Goal: Transaction & Acquisition: Purchase product/service

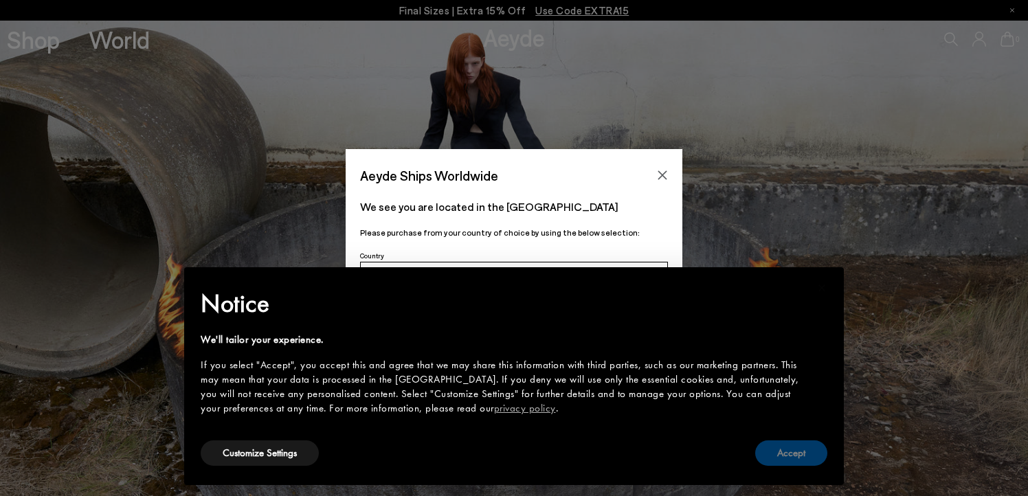
click at [791, 455] on button "Accept" at bounding box center [791, 452] width 72 height 25
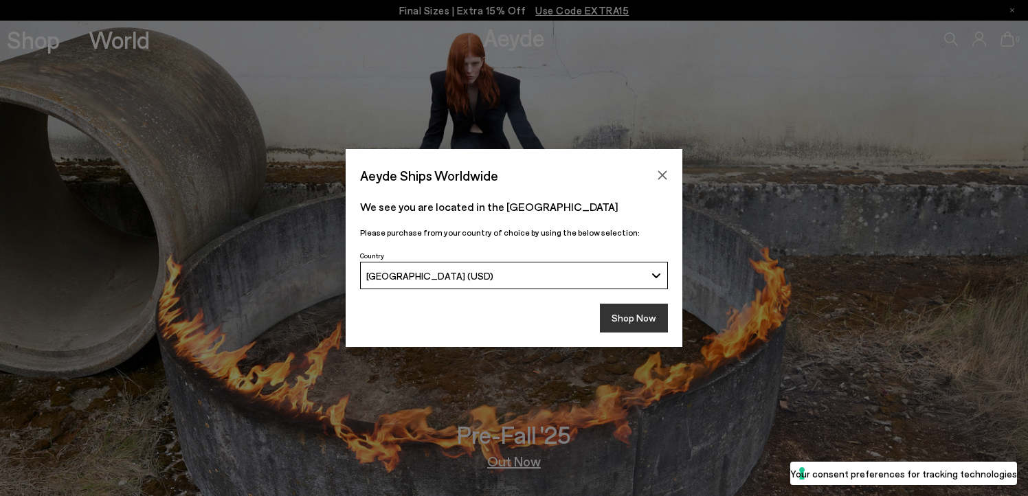
click at [629, 320] on button "Shop Now" at bounding box center [634, 318] width 68 height 29
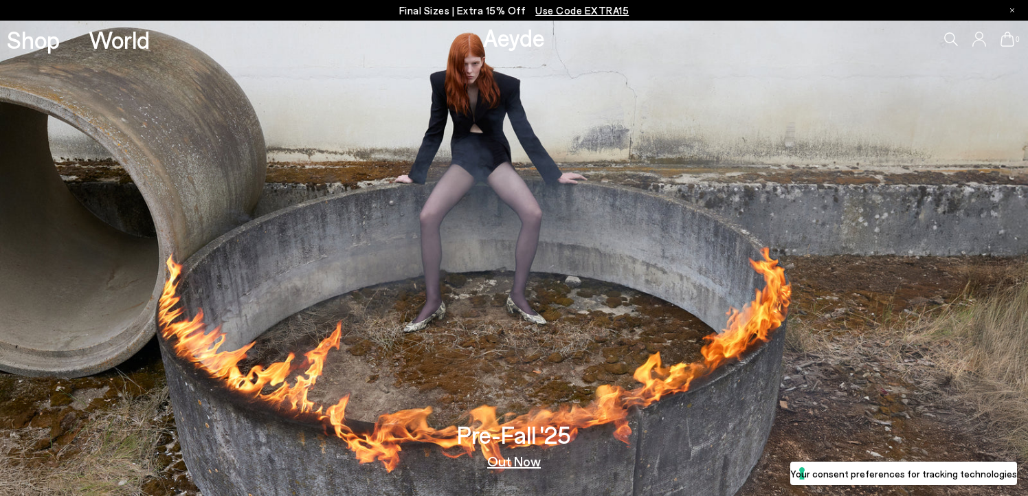
click at [523, 464] on link "Out Now" at bounding box center [514, 461] width 54 height 14
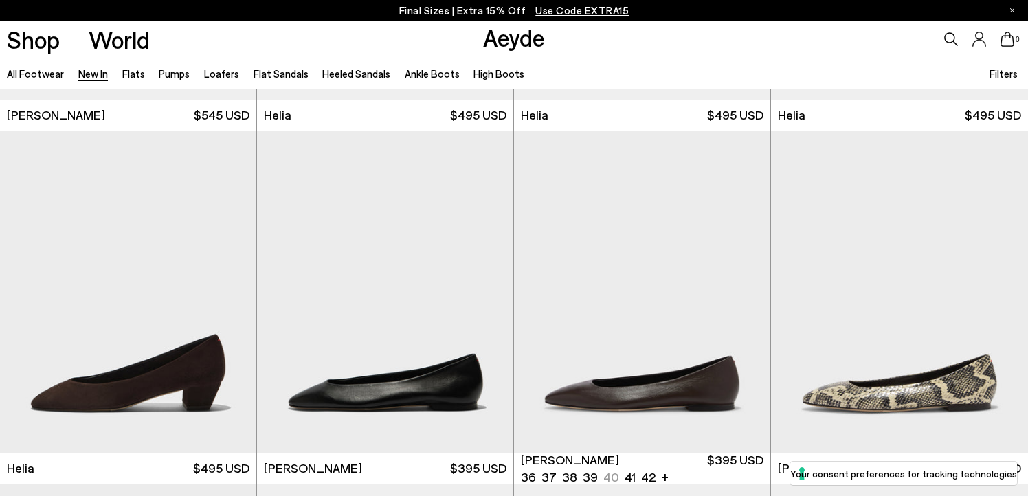
scroll to position [1381, 0]
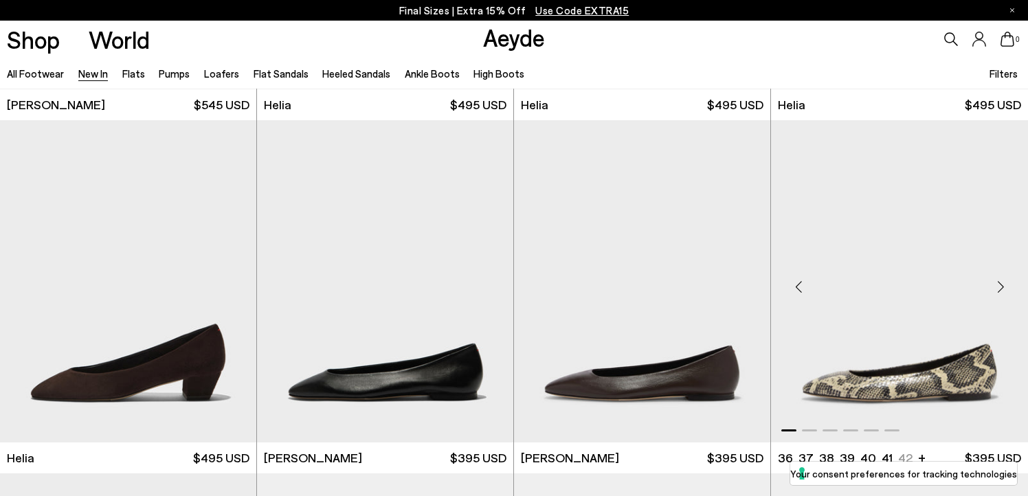
click at [975, 329] on img "1 / 6" at bounding box center [899, 281] width 257 height 322
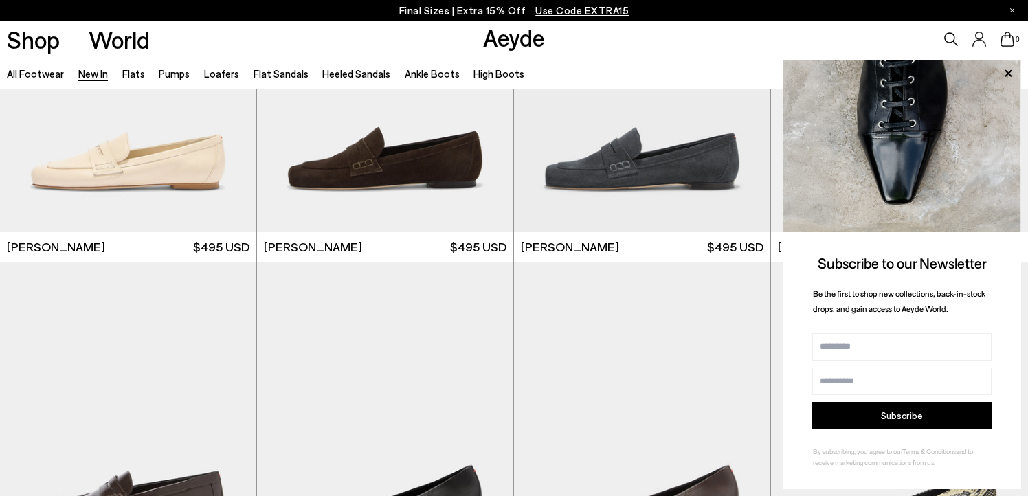
scroll to position [867, 0]
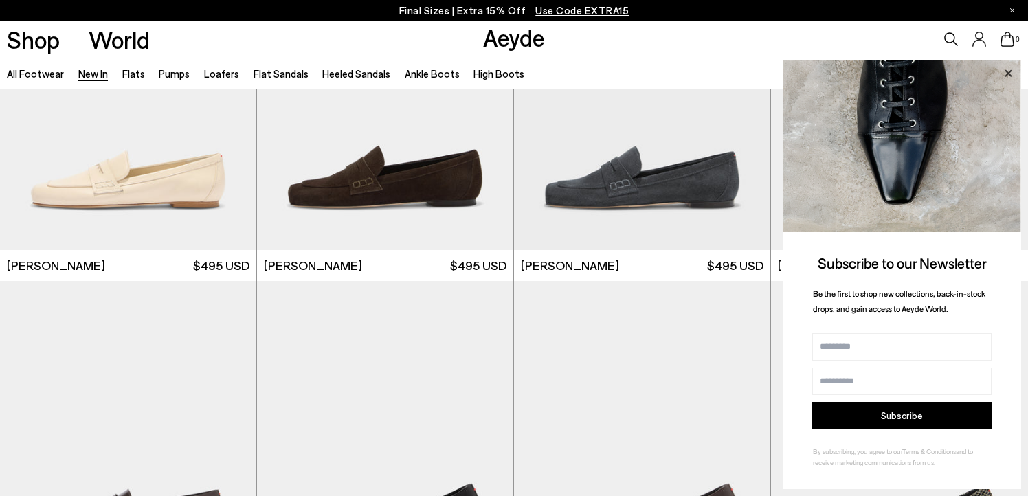
click at [1008, 74] on icon at bounding box center [1008, 74] width 18 height 18
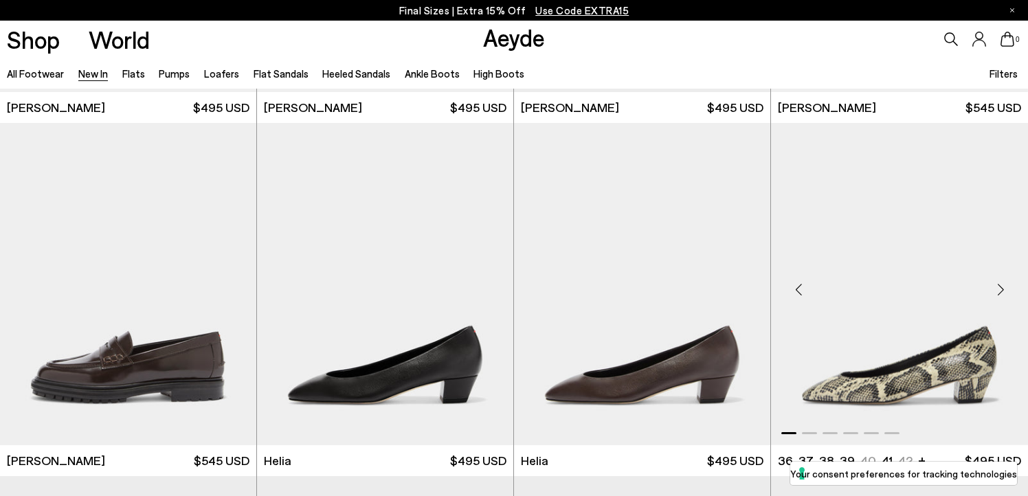
scroll to position [1030, 0]
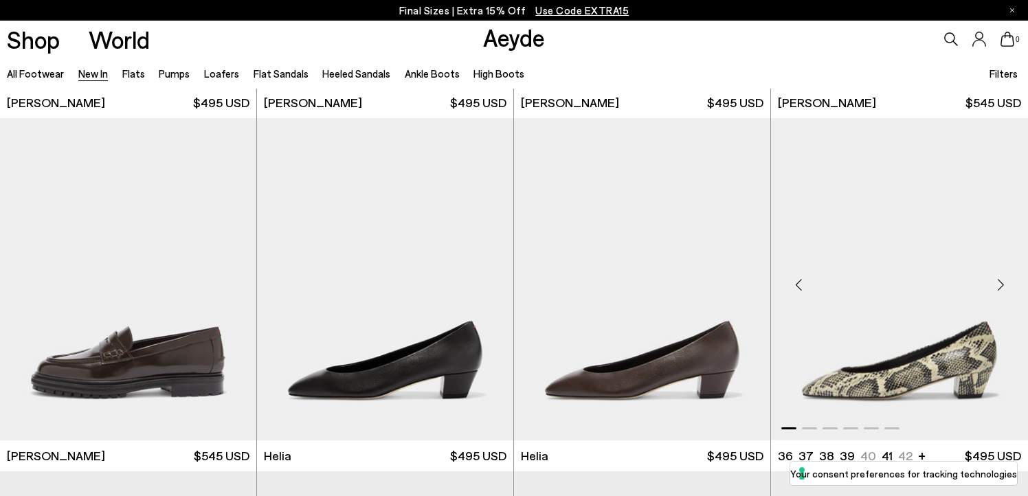
click at [966, 357] on img "1 / 6" at bounding box center [899, 279] width 257 height 322
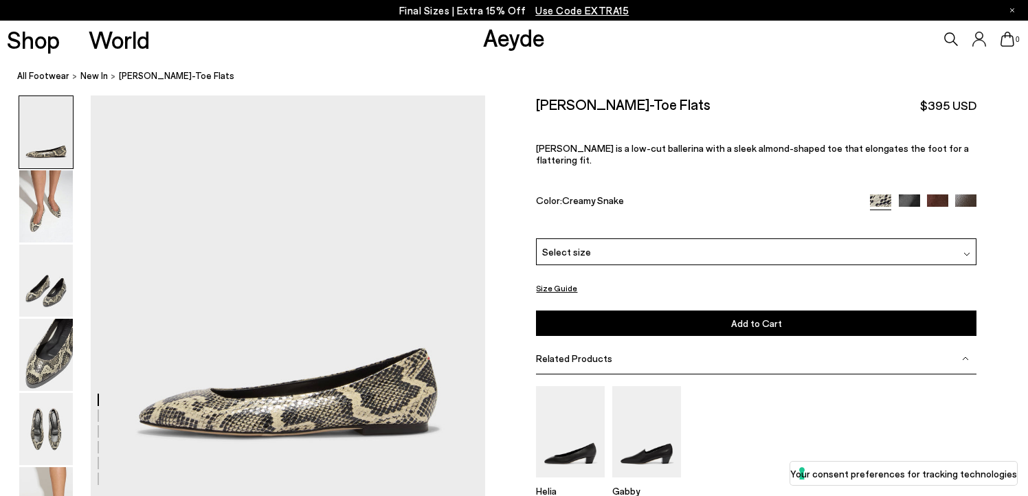
click at [903, 238] on div "Select size" at bounding box center [756, 251] width 440 height 27
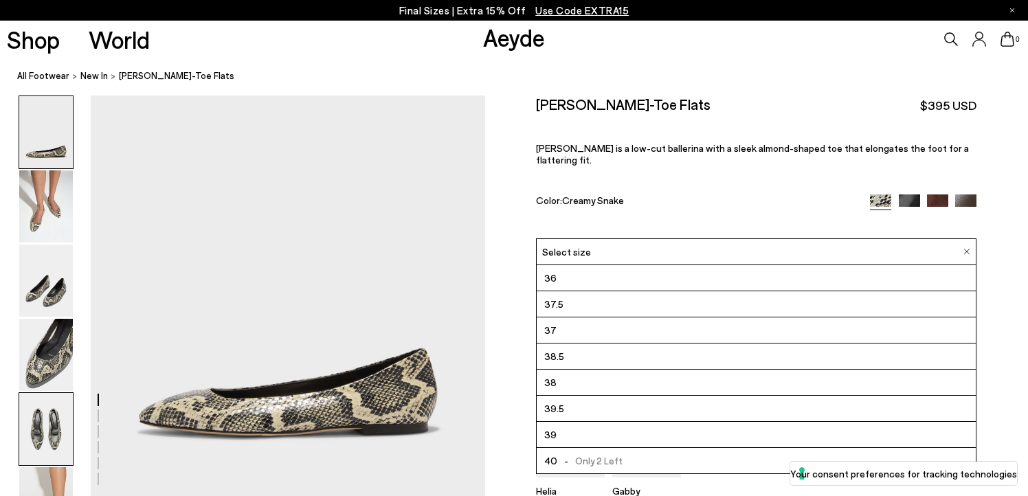
click at [48, 442] on img at bounding box center [46, 429] width 54 height 72
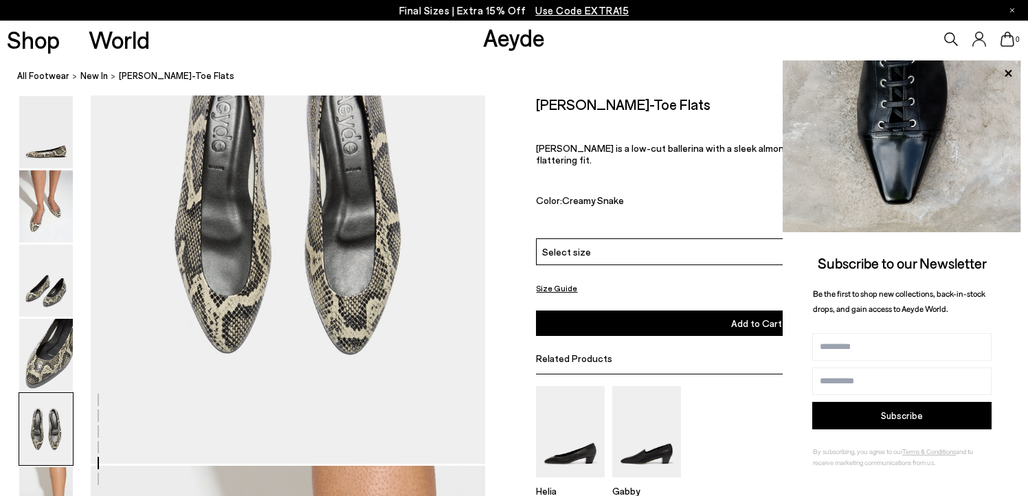
scroll to position [2149, 0]
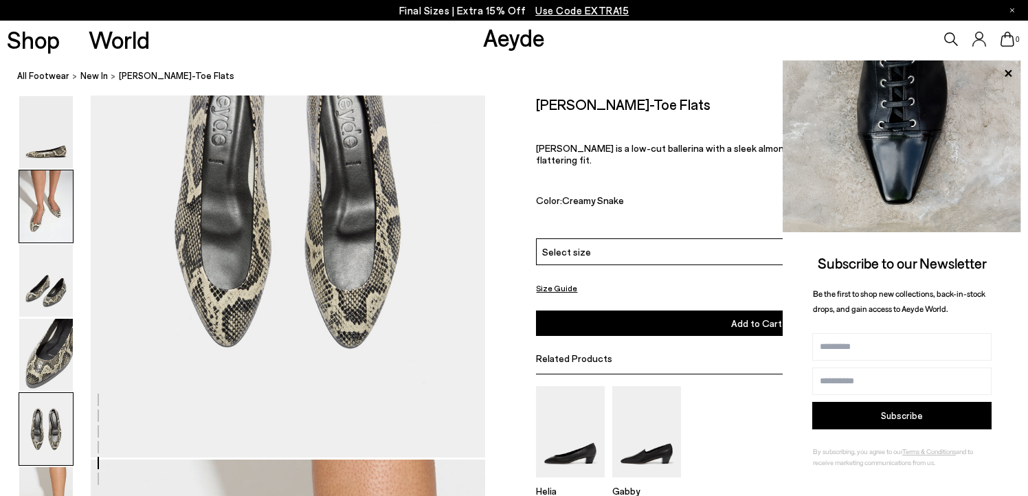
click at [42, 216] on img at bounding box center [46, 206] width 54 height 72
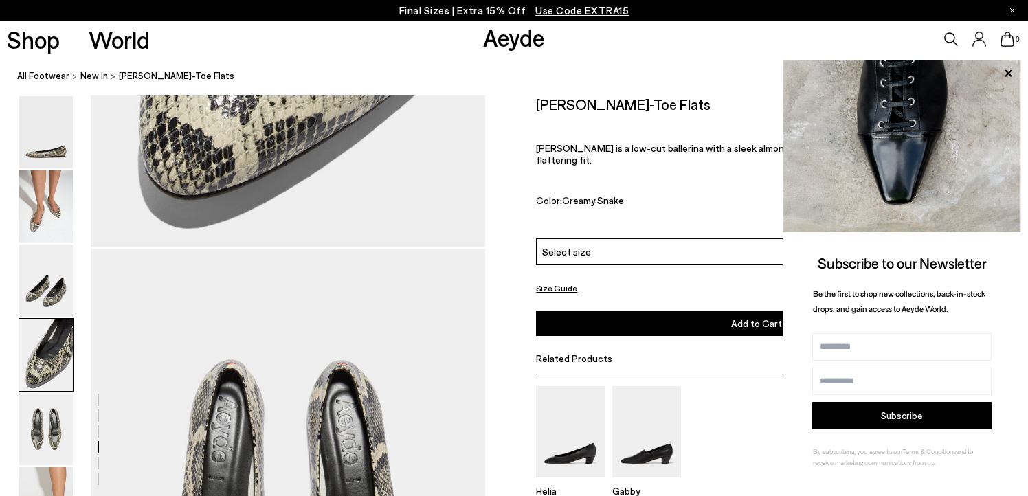
scroll to position [1941, 0]
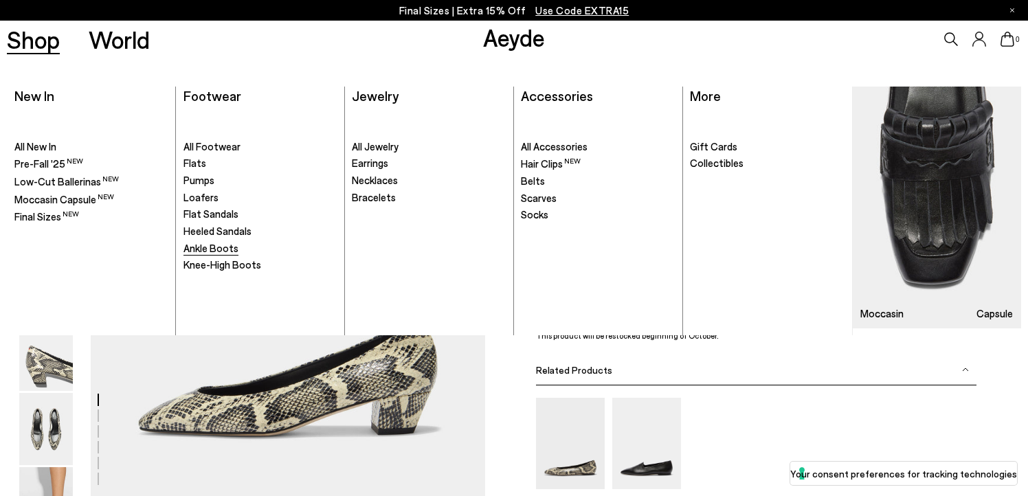
click at [199, 250] on span "Ankle Boots" at bounding box center [210, 248] width 55 height 12
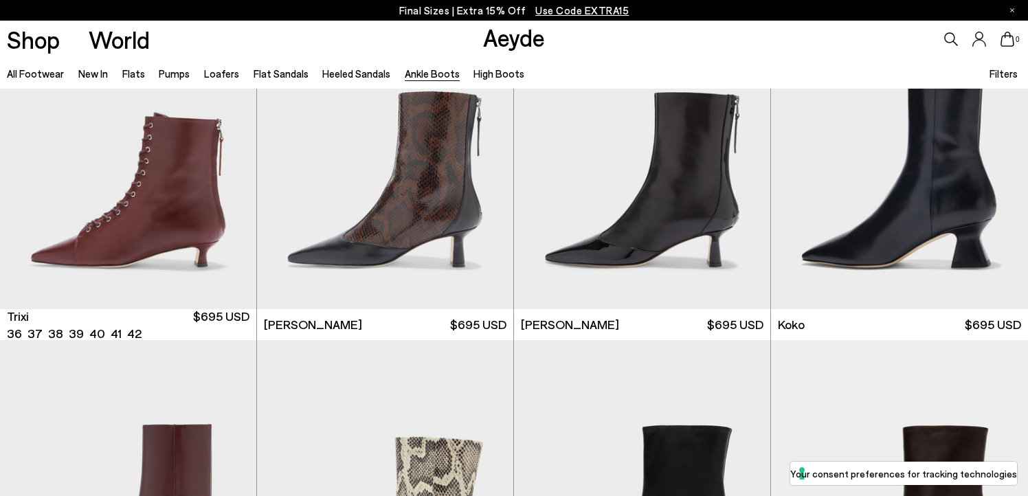
scroll to position [460, 0]
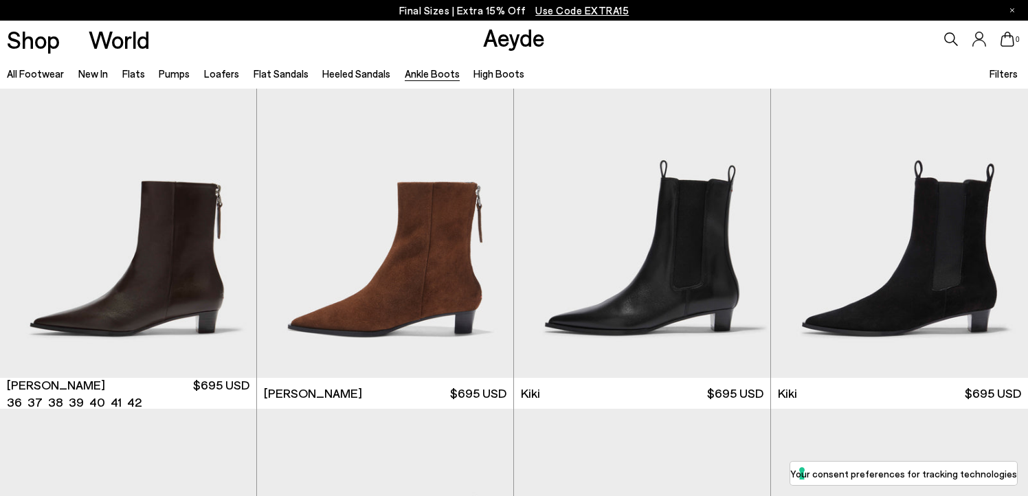
scroll to position [1800, 0]
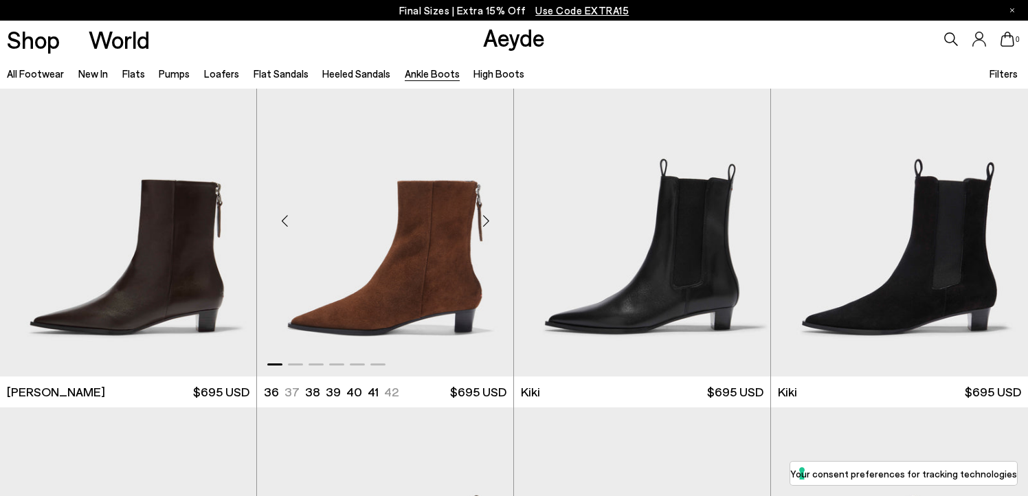
click at [422, 293] on img "1 / 6" at bounding box center [385, 215] width 256 height 322
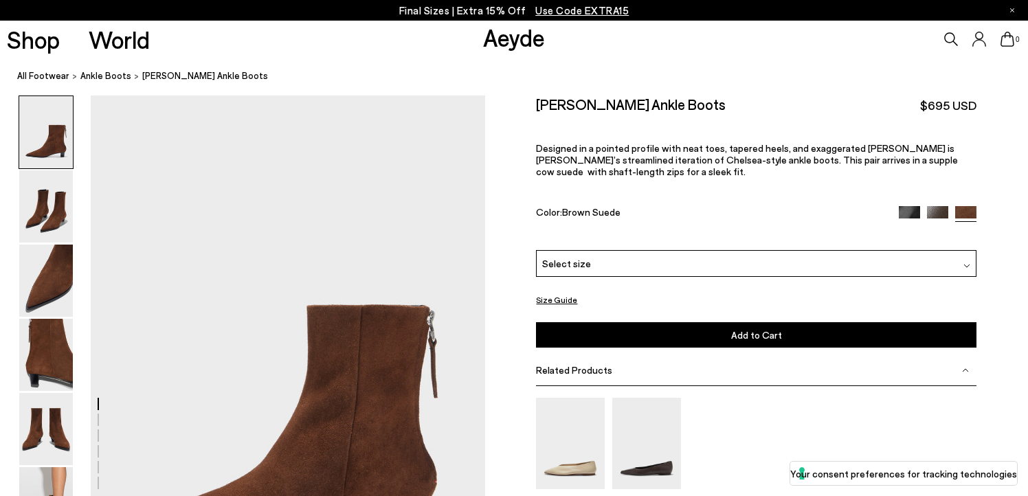
click at [909, 206] on img at bounding box center [908, 216] width 21 height 21
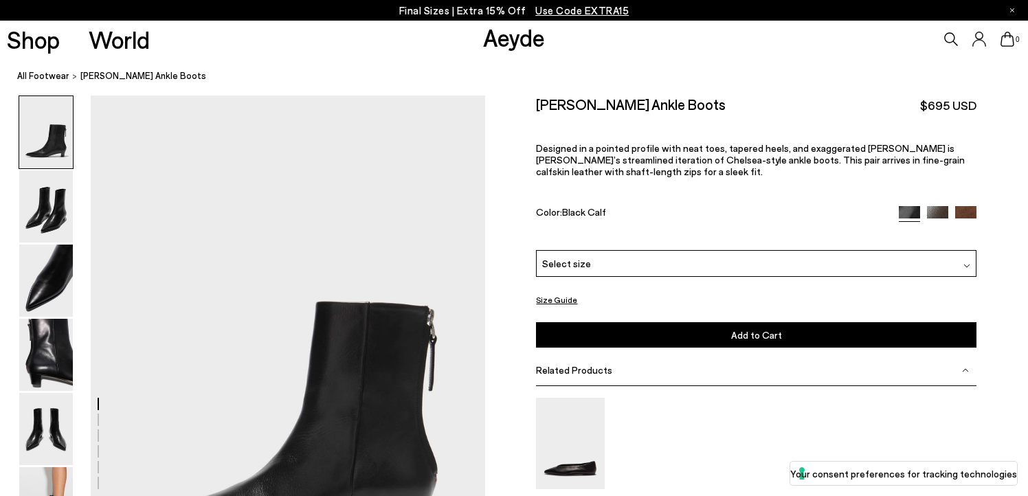
click at [931, 206] on img at bounding box center [937, 216] width 21 height 21
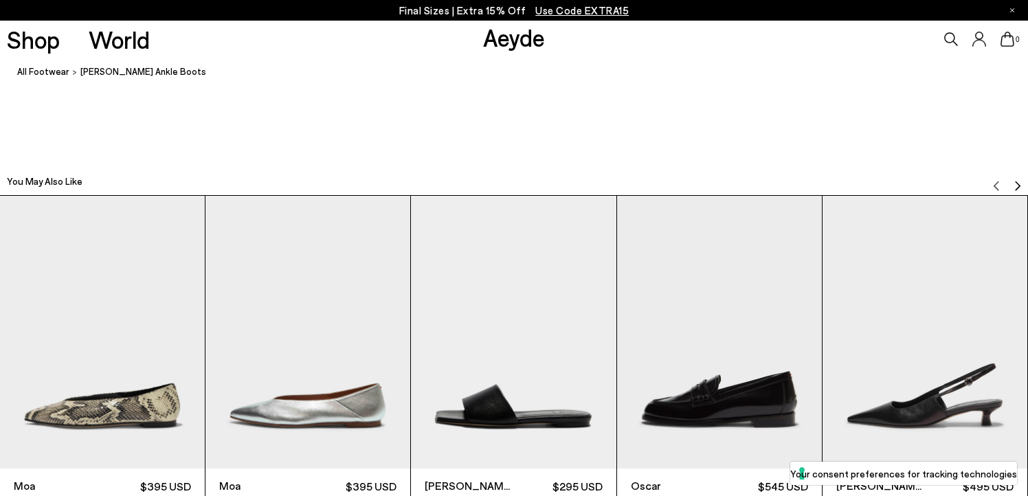
scroll to position [3171, 0]
